Goal: Task Accomplishment & Management: Manage account settings

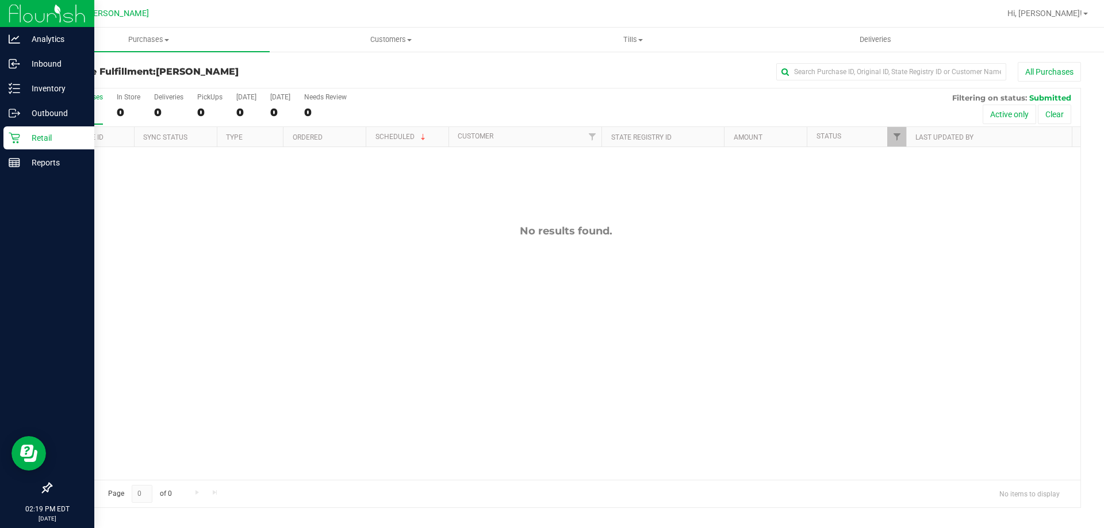
click at [25, 135] on p "Retail" at bounding box center [54, 138] width 69 height 14
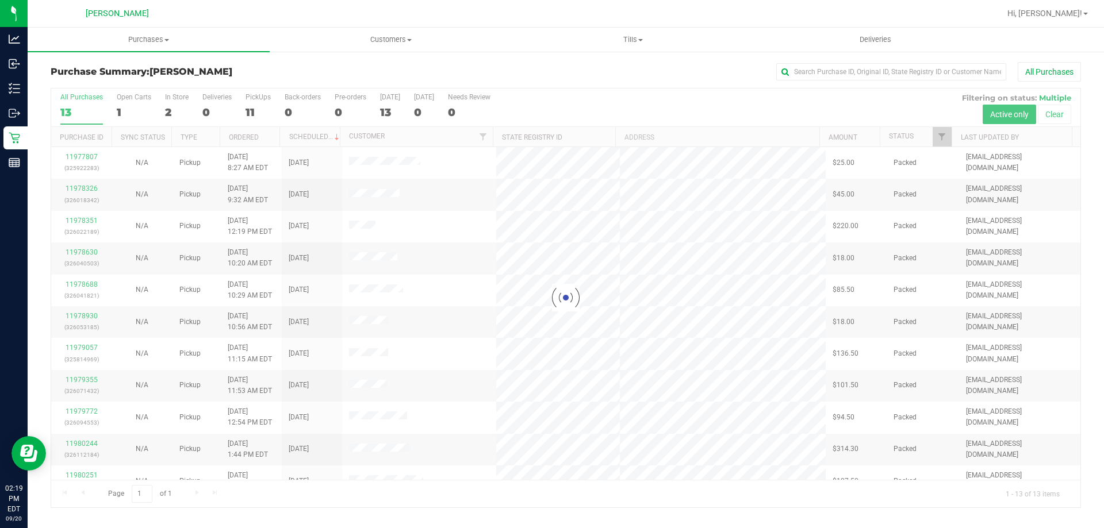
click at [180, 100] on div at bounding box center [565, 298] width 1029 height 419
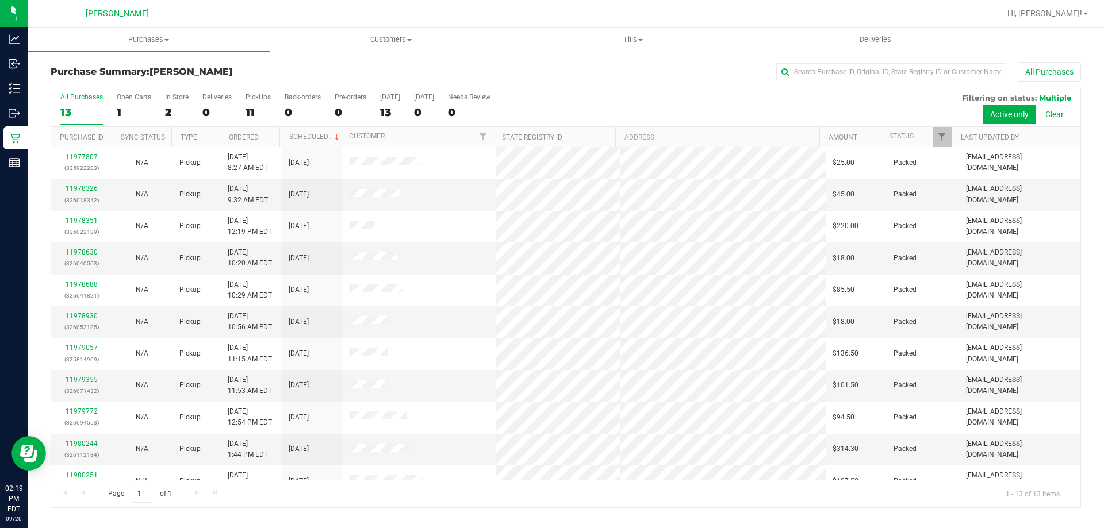
click at [180, 100] on div "In Store" at bounding box center [177, 97] width 24 height 8
click at [0, 0] on input "In Store 2" at bounding box center [0, 0] width 0 height 0
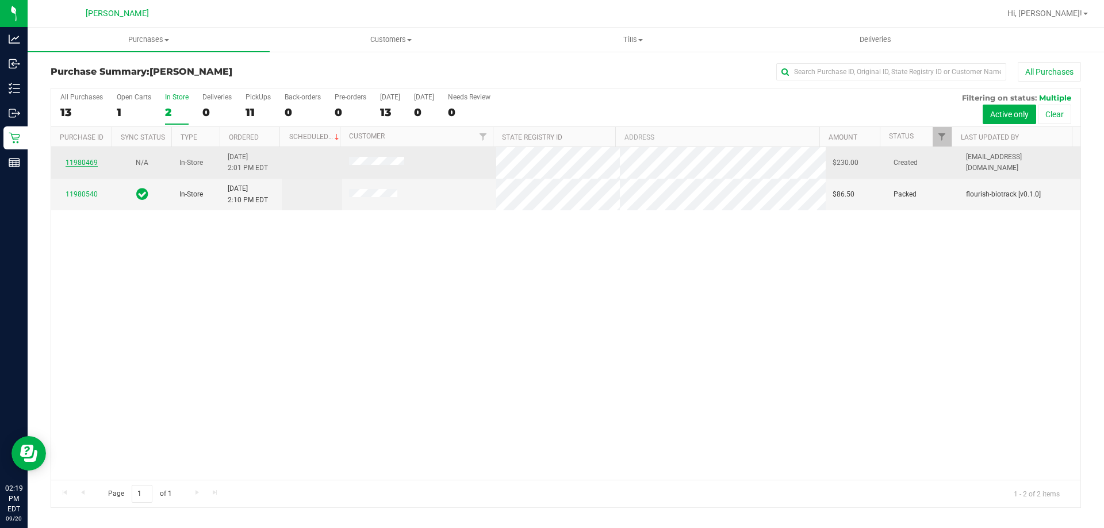
click at [79, 163] on link "11980469" at bounding box center [82, 163] width 32 height 8
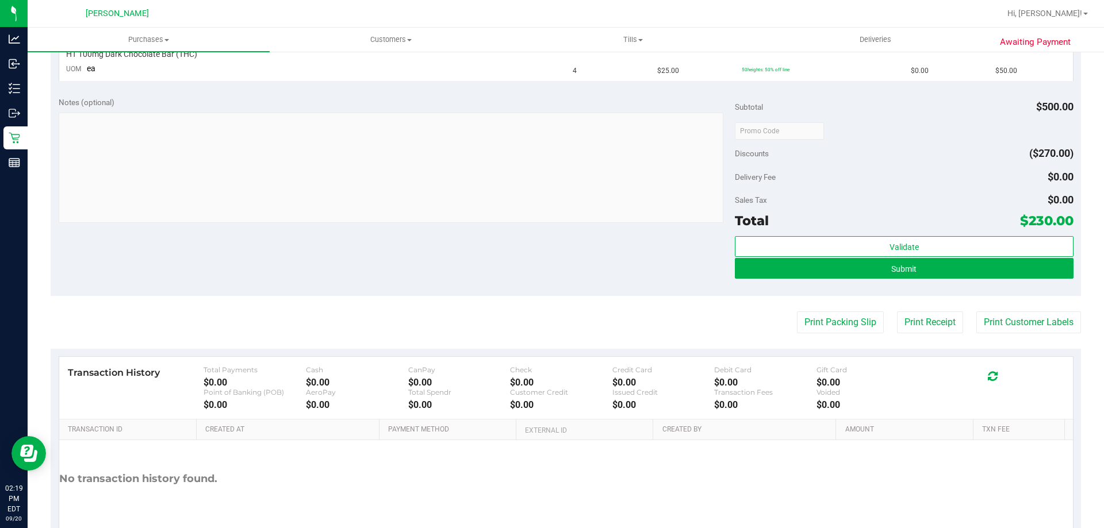
scroll to position [502, 0]
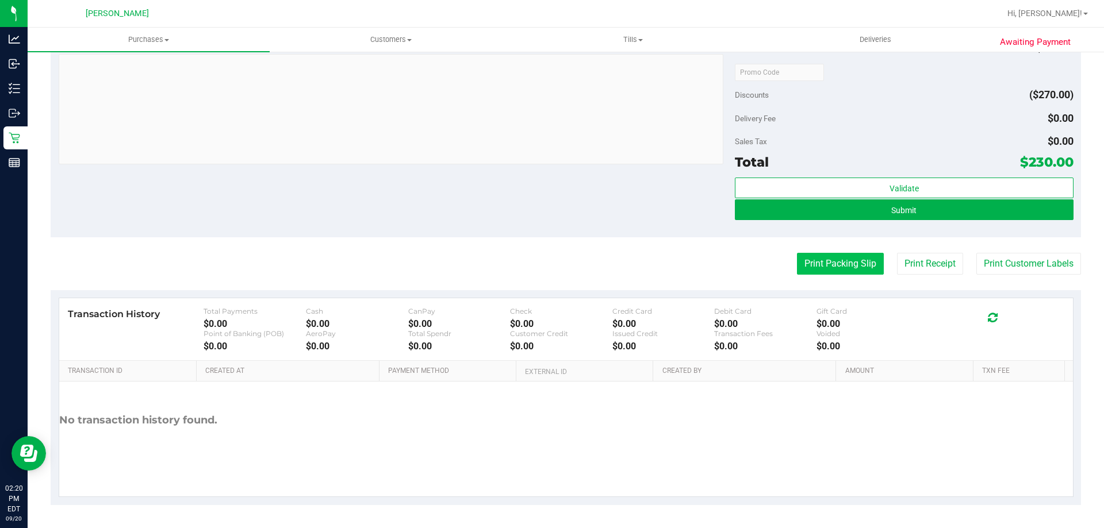
click at [808, 259] on button "Print Packing Slip" at bounding box center [840, 264] width 87 height 22
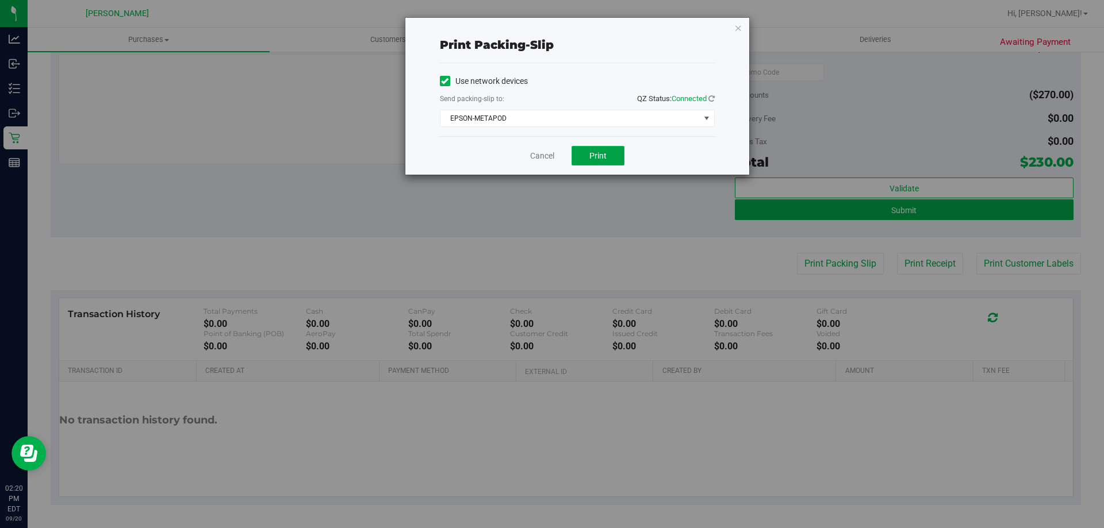
click at [586, 156] on button "Print" at bounding box center [597, 156] width 53 height 20
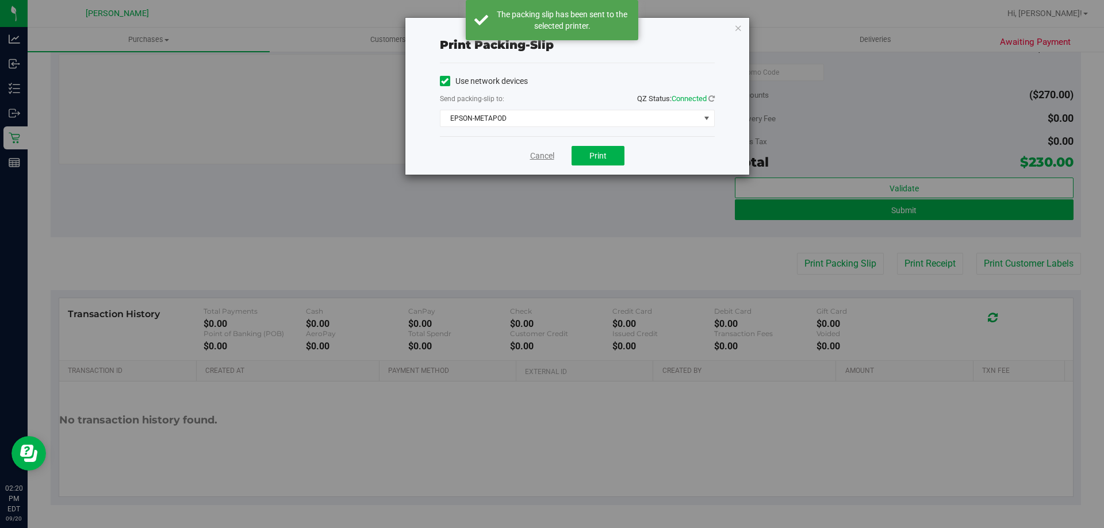
click at [540, 152] on link "Cancel" at bounding box center [542, 156] width 24 height 12
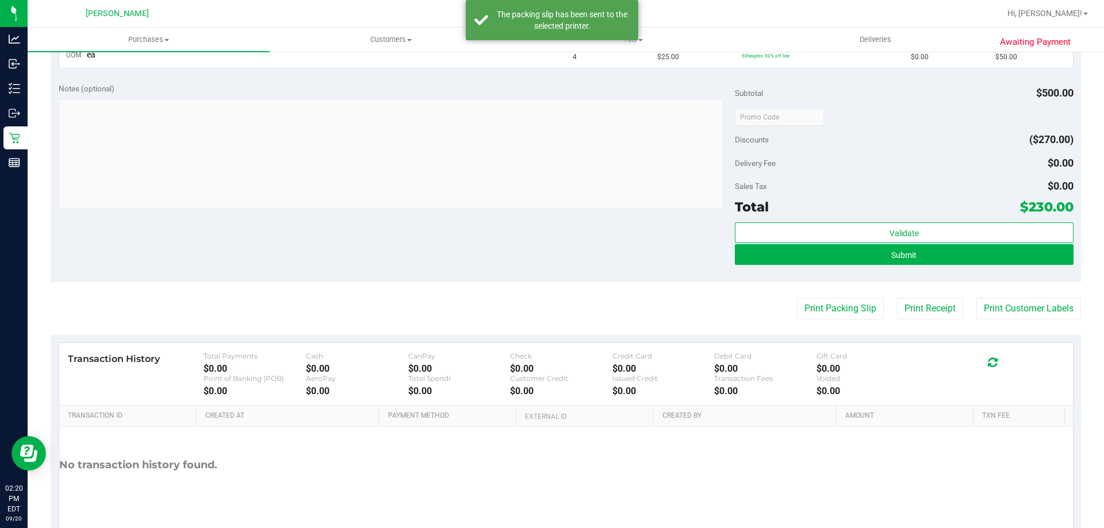
scroll to position [330, 0]
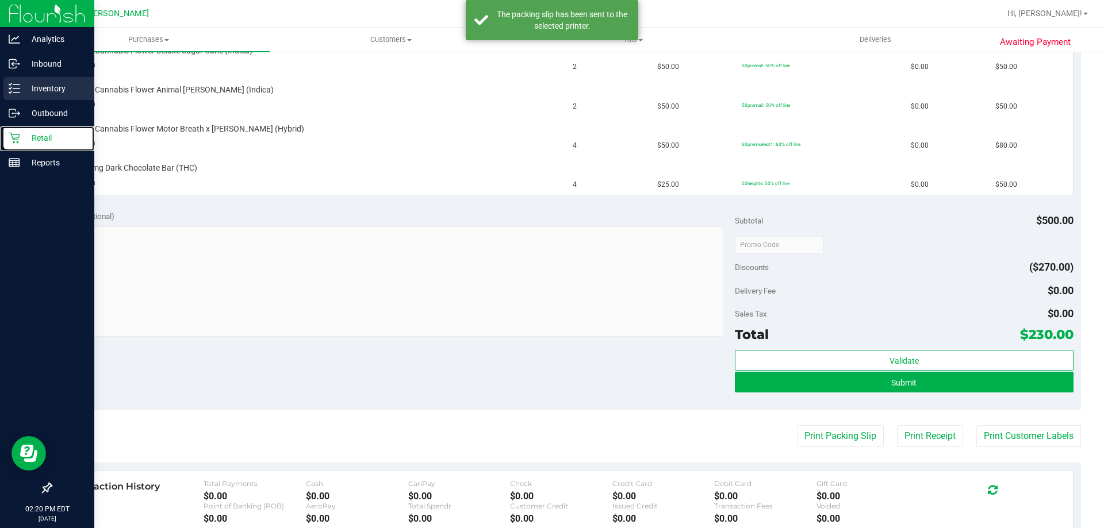
drag, startPoint x: 22, startPoint y: 127, endPoint x: 43, endPoint y: 91, distance: 41.7
click at [22, 127] on div "Retail" at bounding box center [48, 137] width 91 height 23
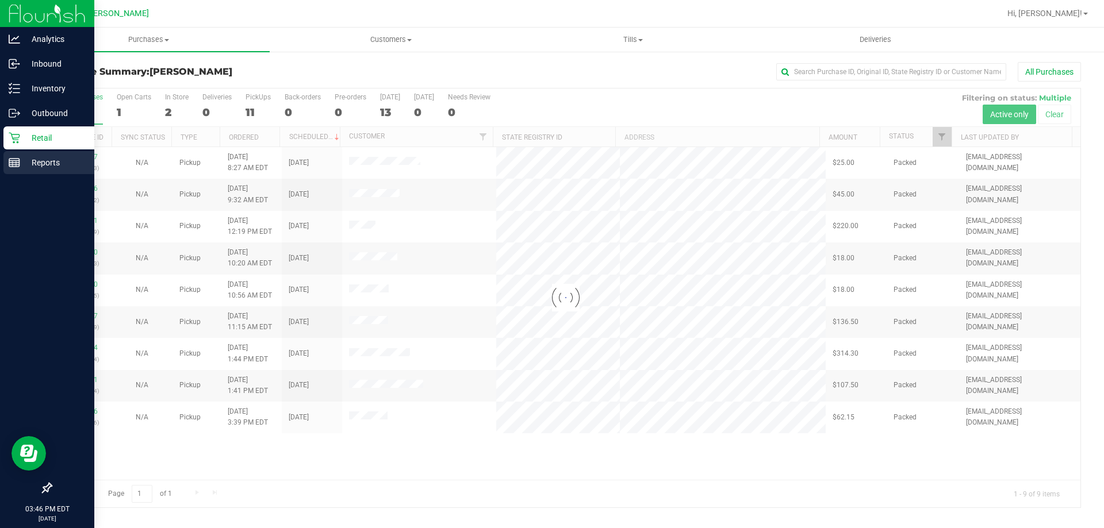
click at [39, 160] on p "Reports" at bounding box center [54, 163] width 69 height 14
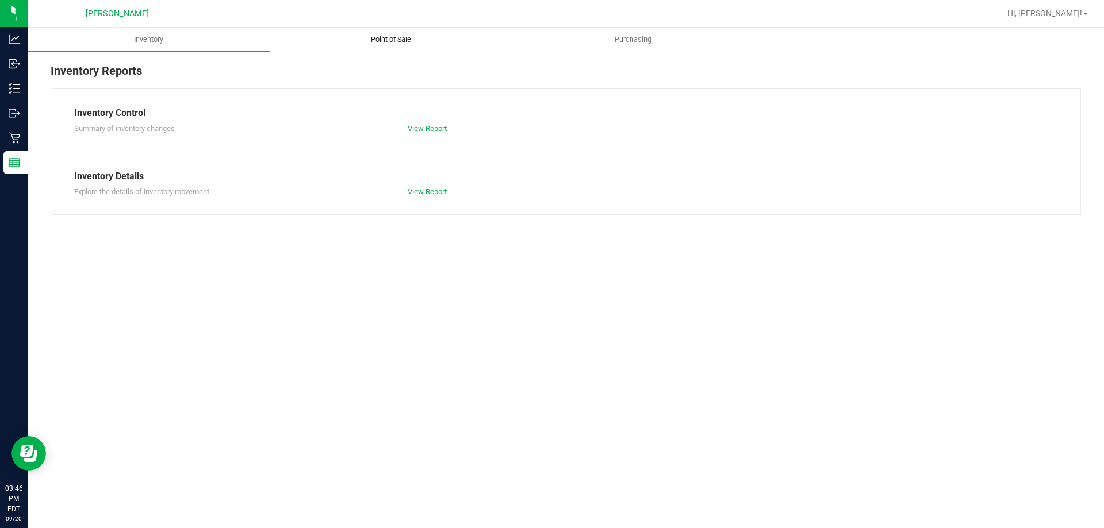
click at [394, 40] on span "Point of Sale" at bounding box center [390, 39] width 71 height 10
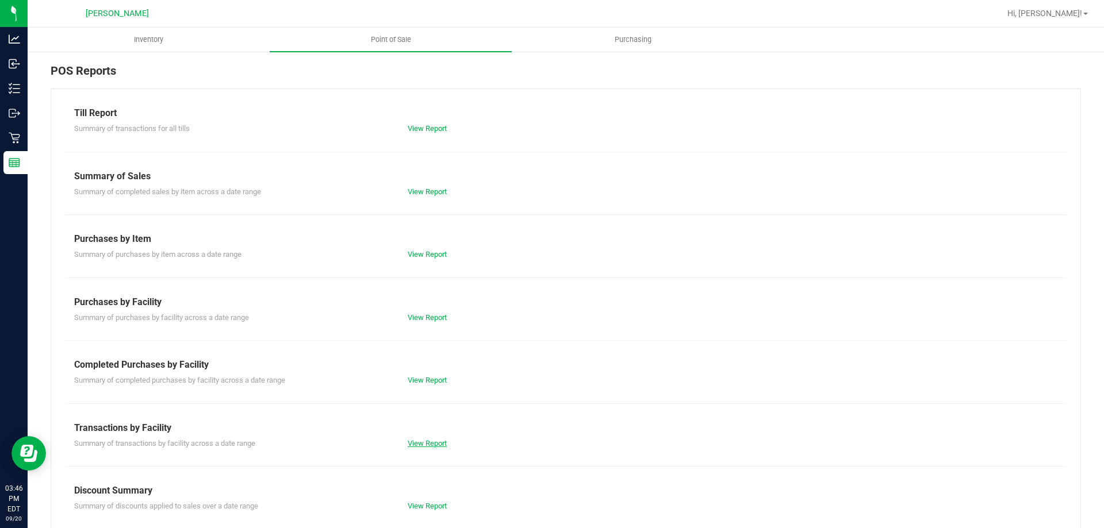
click at [420, 439] on link "View Report" at bounding box center [427, 443] width 39 height 9
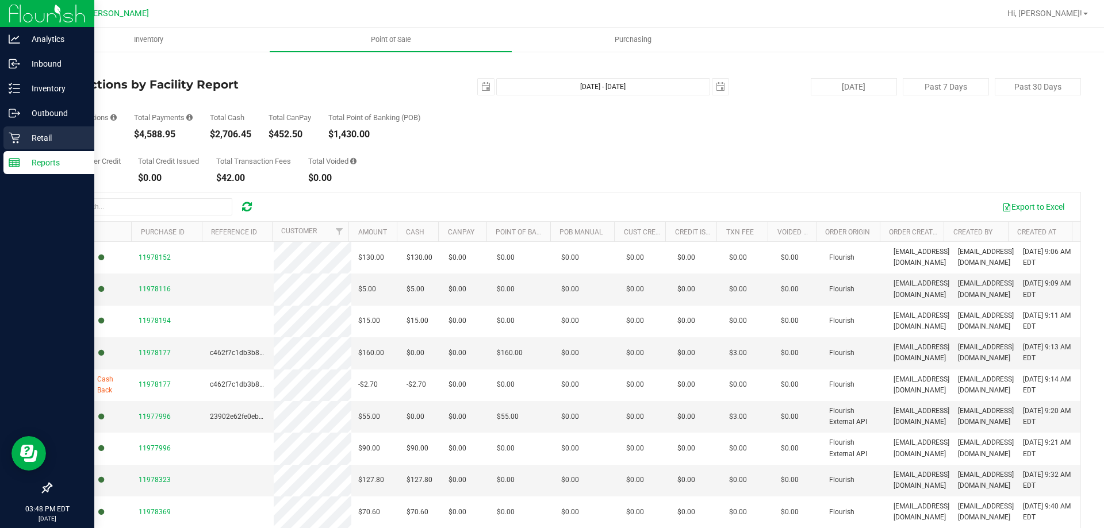
click at [48, 136] on p "Retail" at bounding box center [54, 138] width 69 height 14
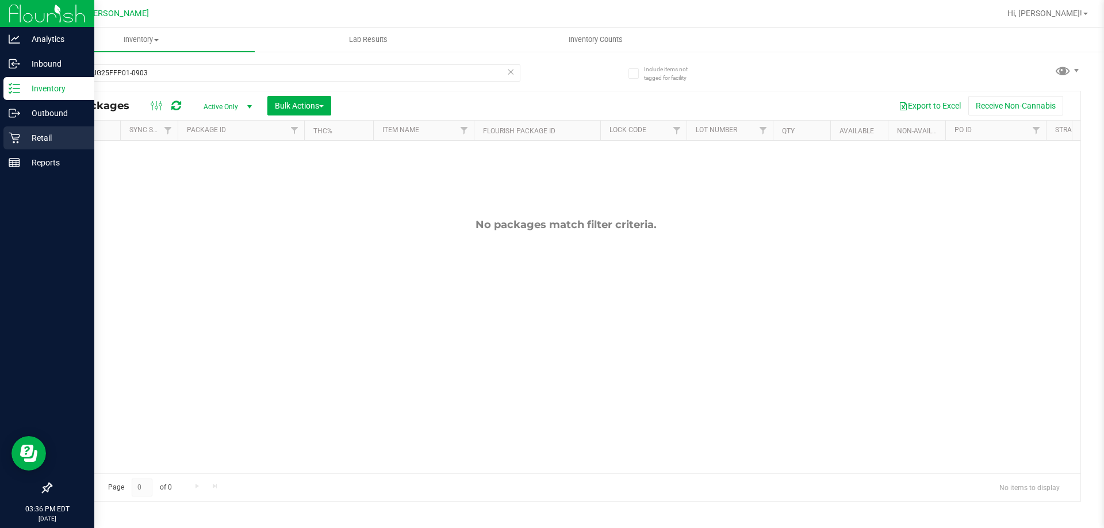
click at [33, 136] on p "Retail" at bounding box center [54, 138] width 69 height 14
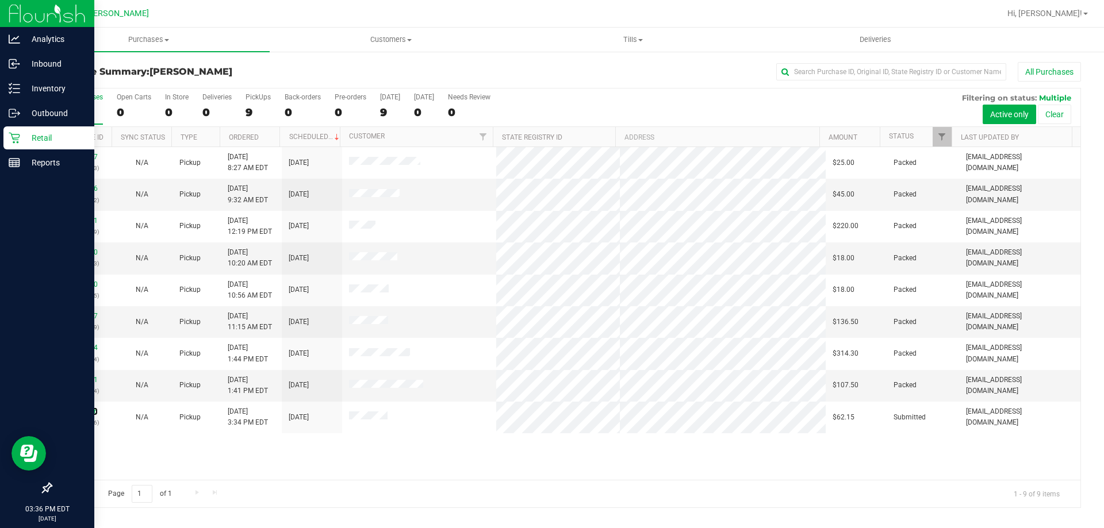
click at [91, 410] on link "11981146" at bounding box center [82, 412] width 32 height 8
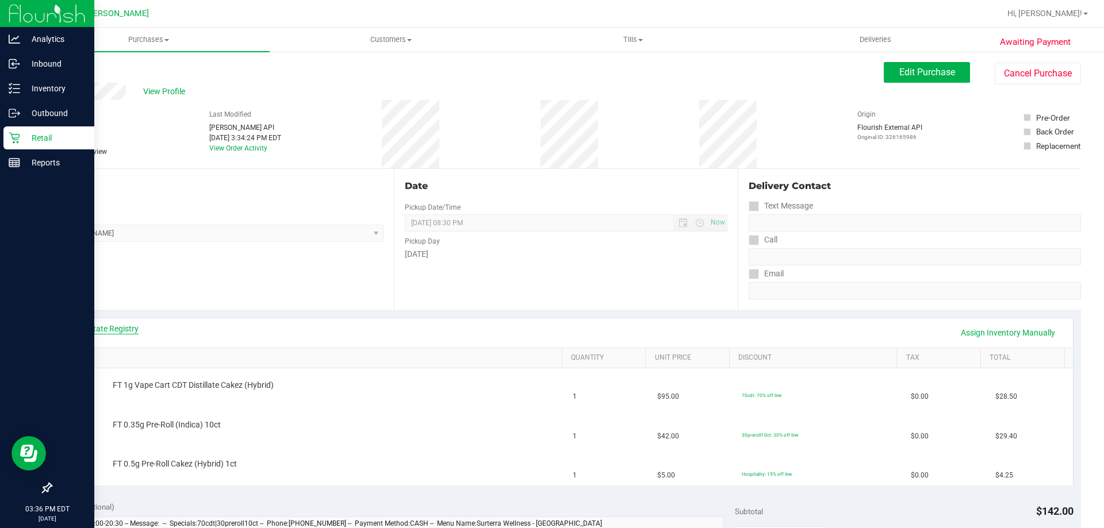
click at [101, 330] on link "View State Registry" at bounding box center [104, 328] width 69 height 11
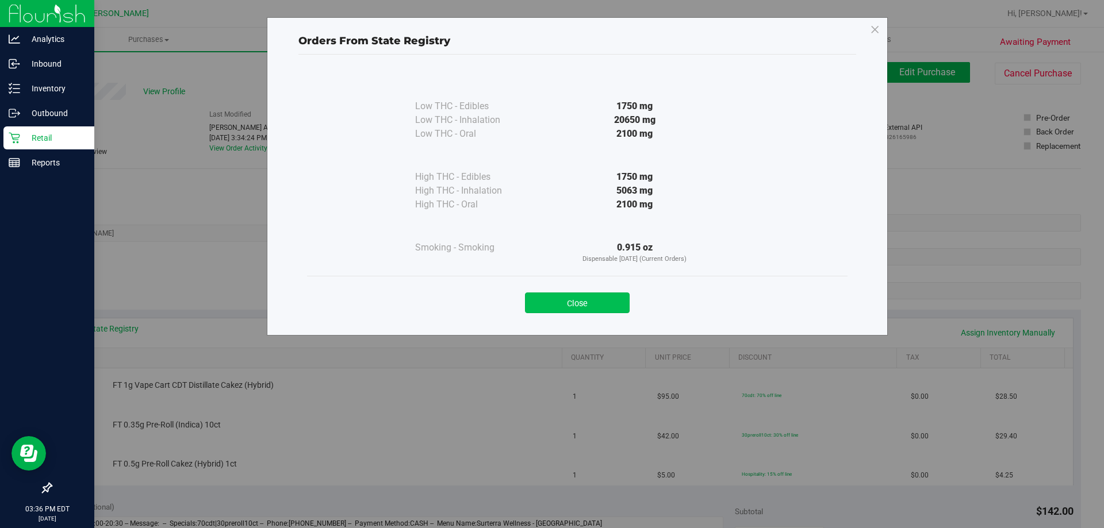
click at [579, 304] on button "Close" at bounding box center [577, 303] width 105 height 21
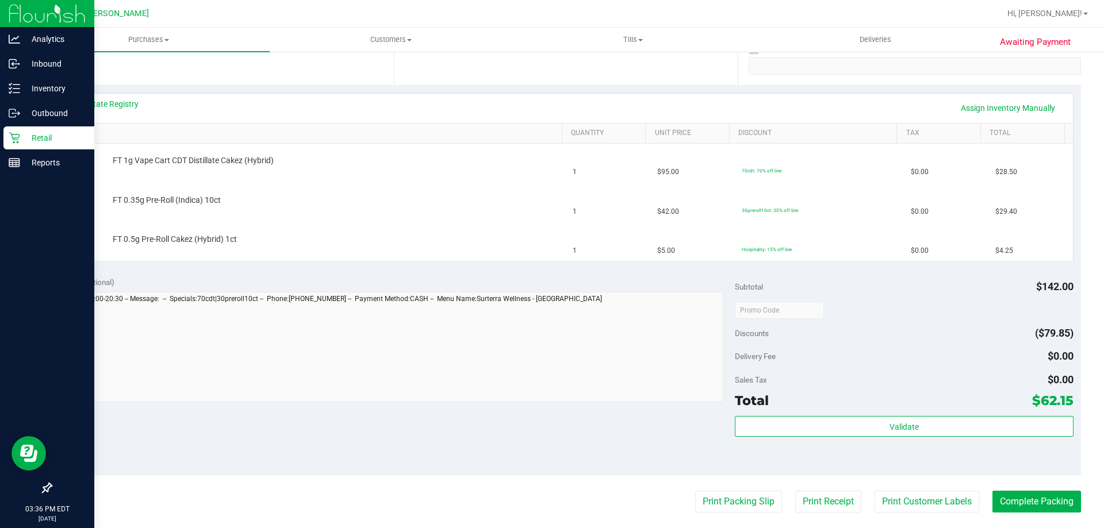
scroll to position [230, 0]
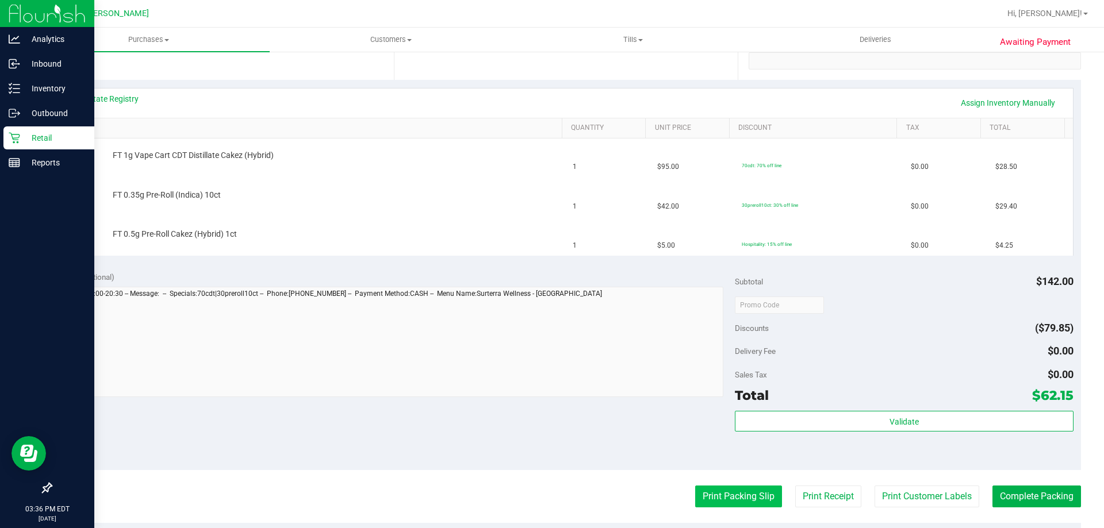
click at [731, 491] on button "Print Packing Slip" at bounding box center [738, 497] width 87 height 22
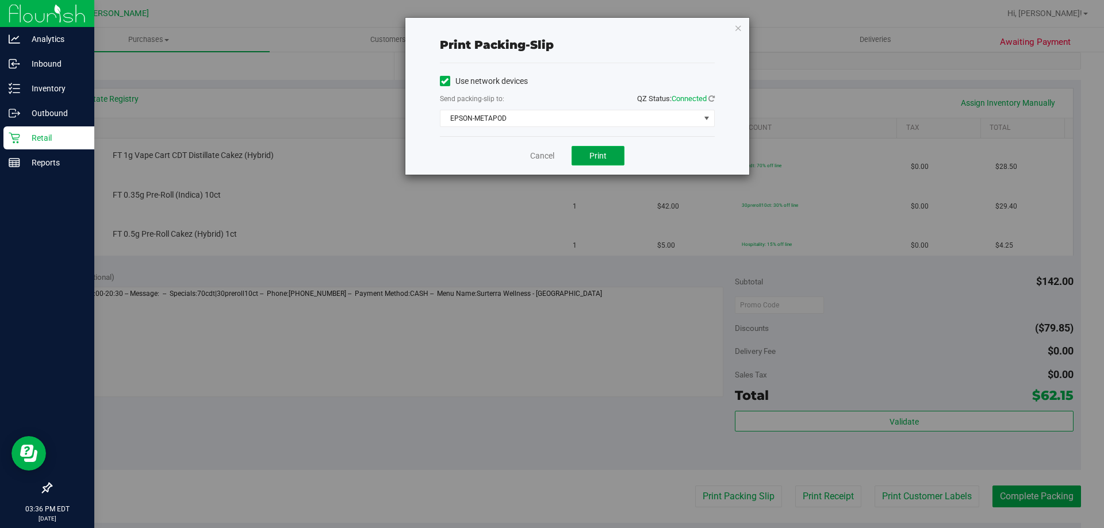
click at [597, 154] on span "Print" at bounding box center [597, 155] width 17 height 9
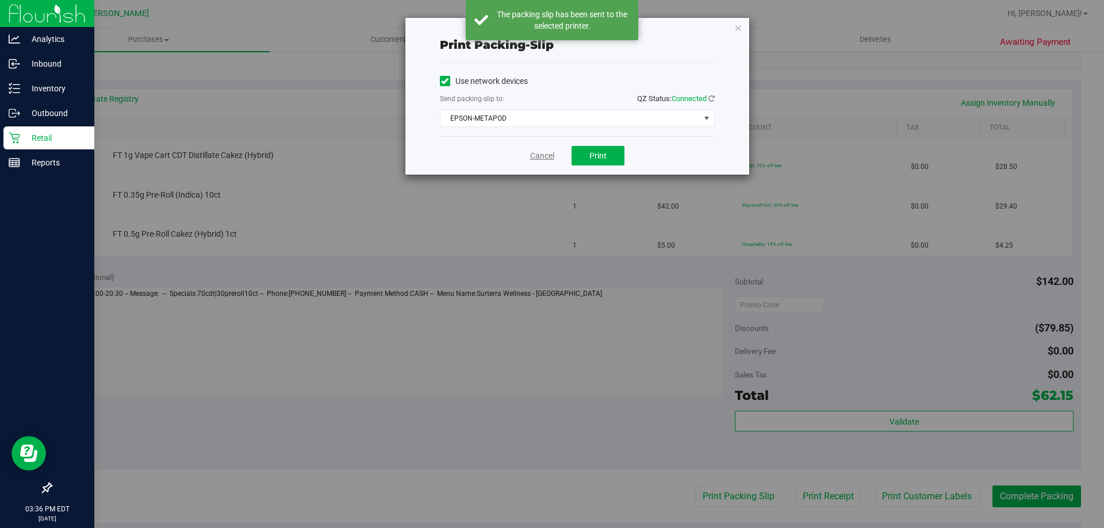
click at [543, 153] on link "Cancel" at bounding box center [542, 156] width 24 height 12
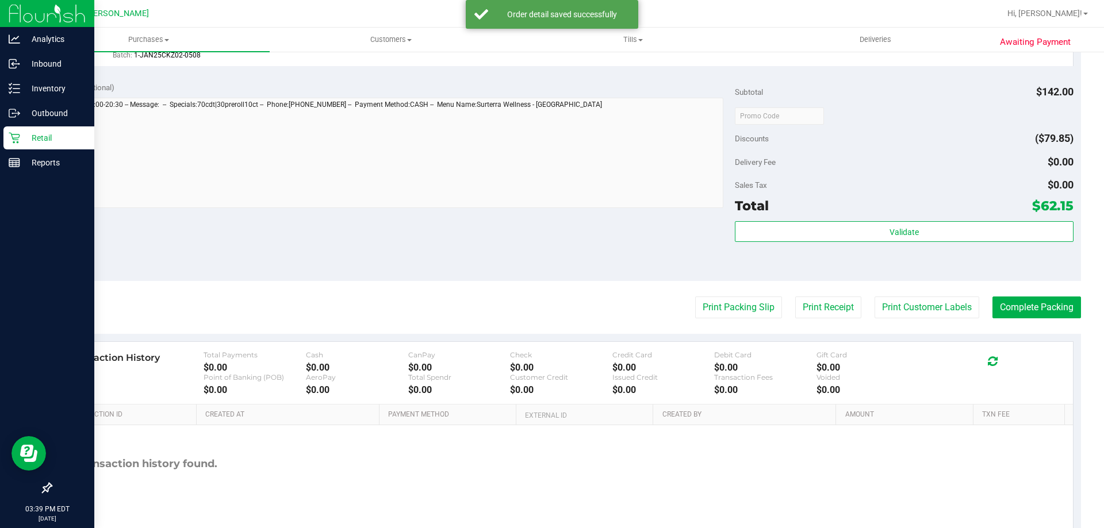
scroll to position [545, 0]
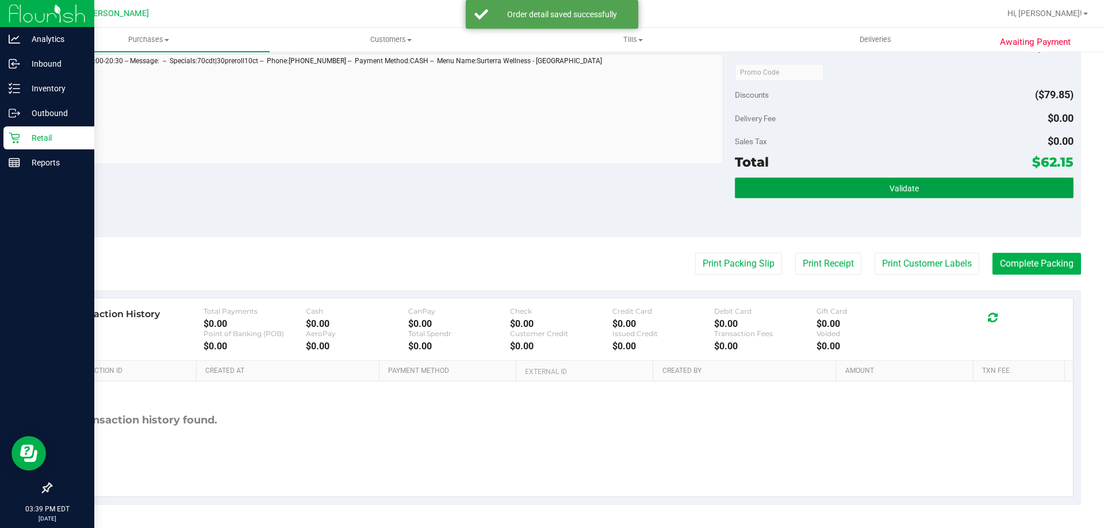
click at [950, 187] on button "Validate" at bounding box center [904, 188] width 338 height 21
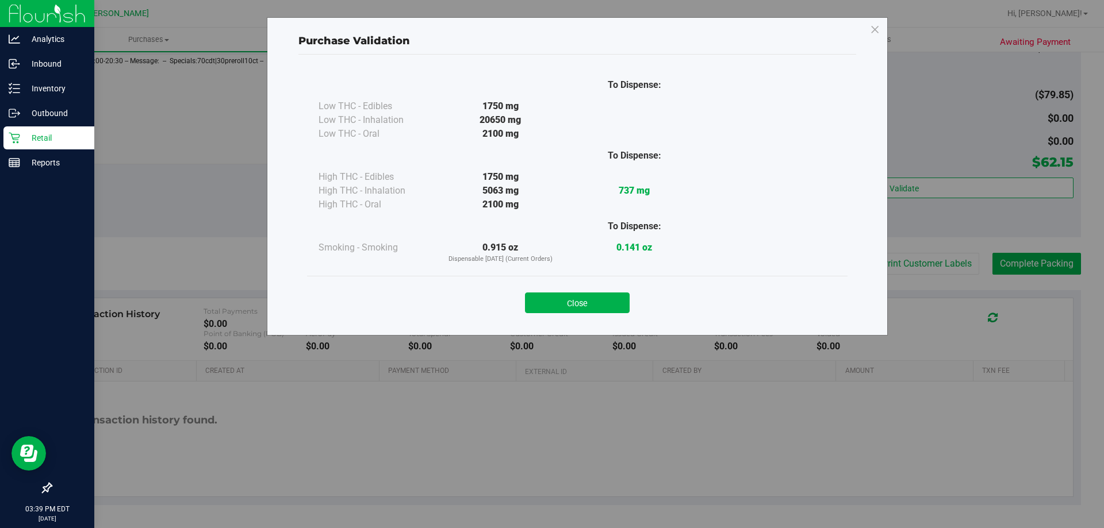
click at [582, 314] on div "Close" at bounding box center [577, 299] width 540 height 47
click at [583, 305] on button "Close" at bounding box center [577, 303] width 105 height 21
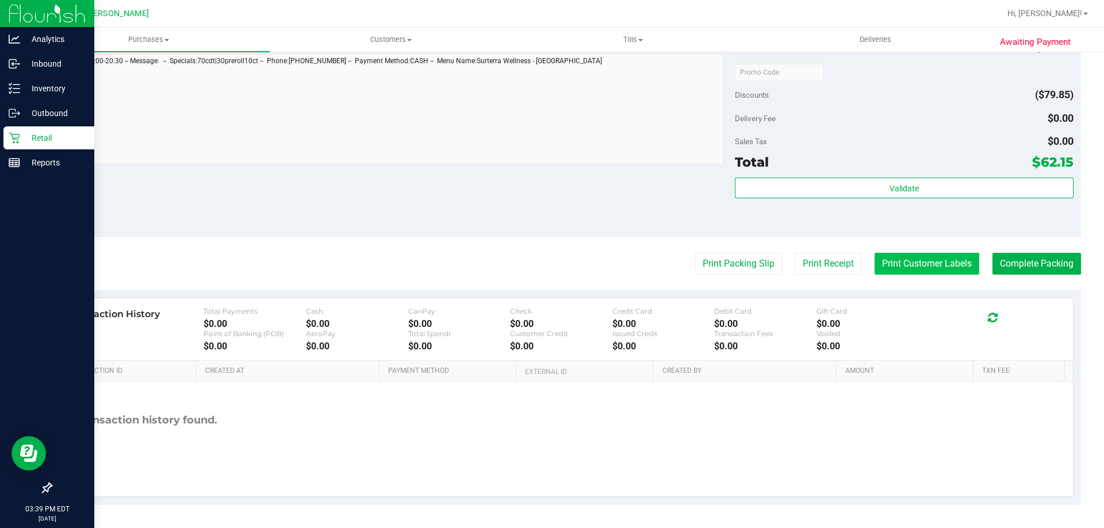
click at [916, 272] on button "Print Customer Labels" at bounding box center [926, 264] width 105 height 22
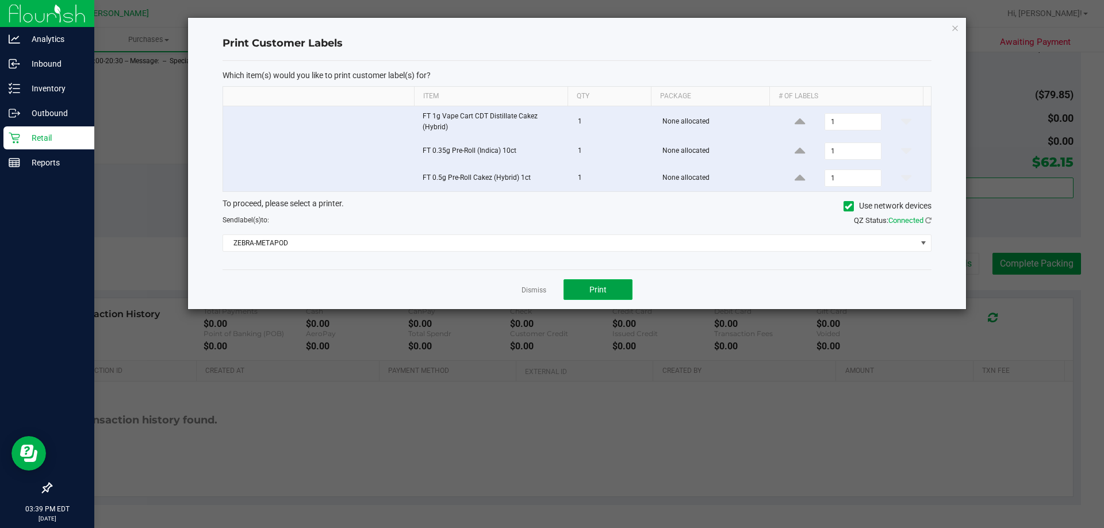
click at [592, 279] on button "Print" at bounding box center [597, 289] width 69 height 21
click at [533, 286] on link "Dismiss" at bounding box center [533, 291] width 25 height 10
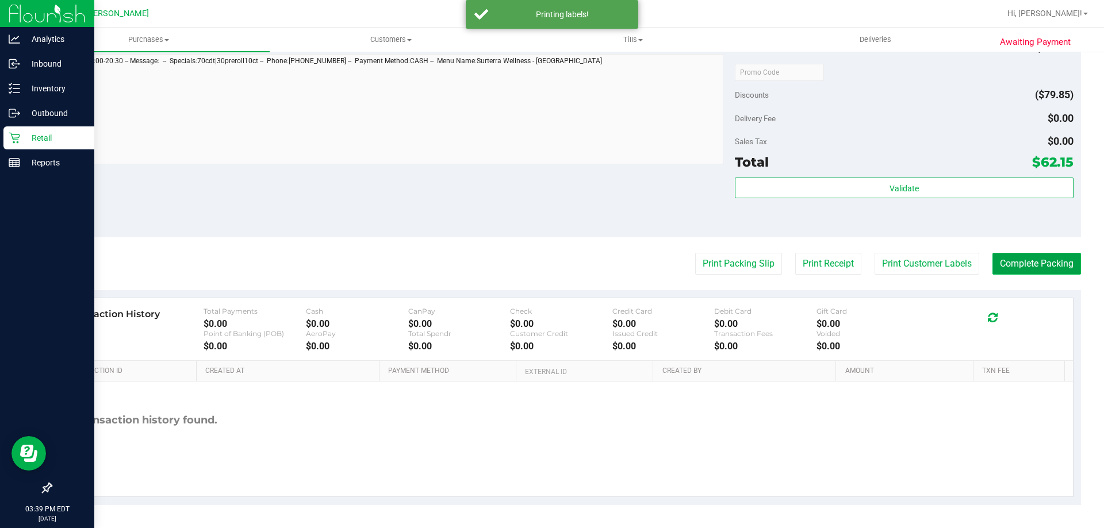
drag, startPoint x: 1035, startPoint y: 267, endPoint x: 1049, endPoint y: 259, distance: 16.0
click at [1036, 266] on button "Complete Packing" at bounding box center [1036, 264] width 89 height 22
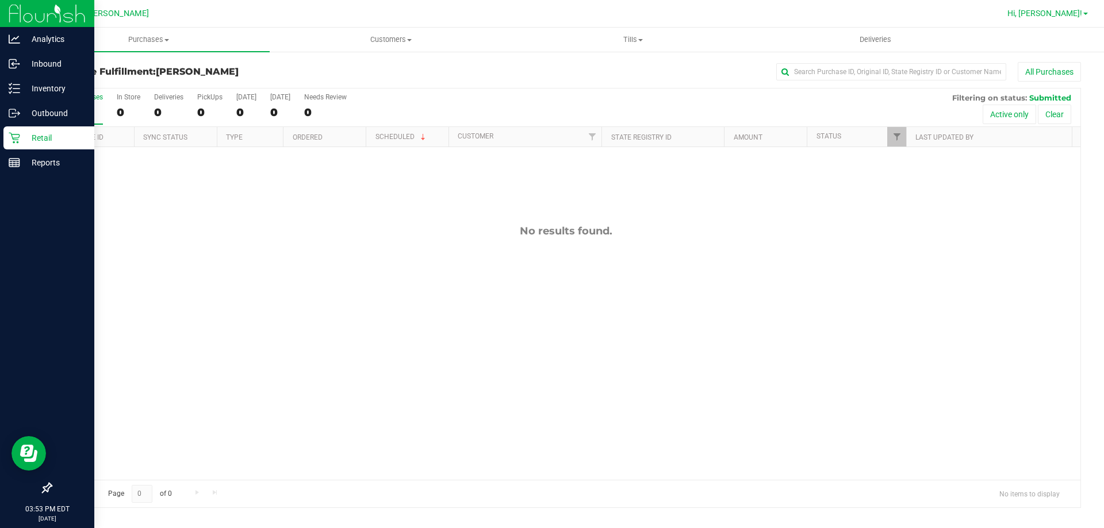
click at [1076, 16] on span "Hi, [PERSON_NAME]!" at bounding box center [1044, 13] width 75 height 9
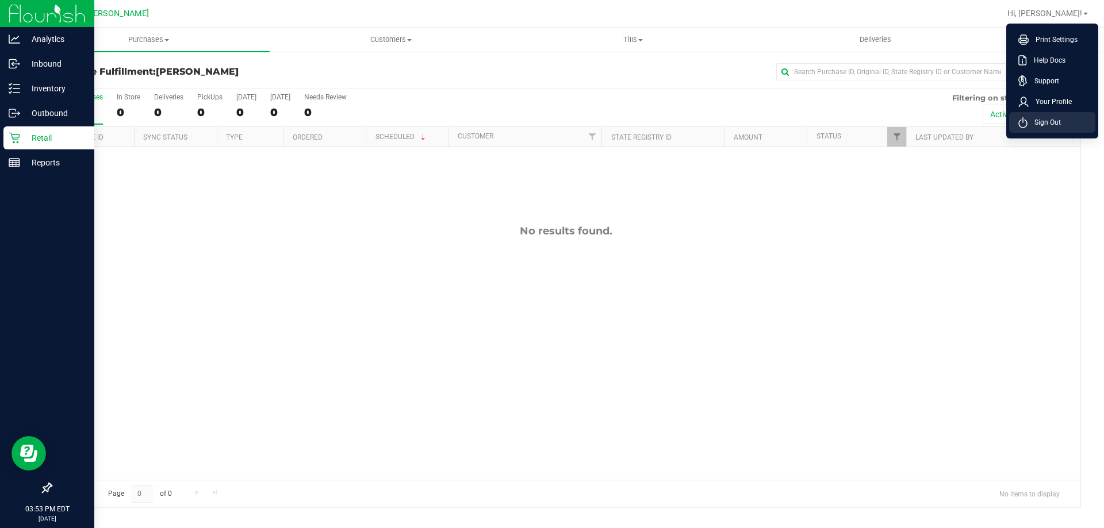
click at [1044, 123] on span "Sign Out" at bounding box center [1043, 122] width 33 height 11
